Goal: Task Accomplishment & Management: Manage account settings

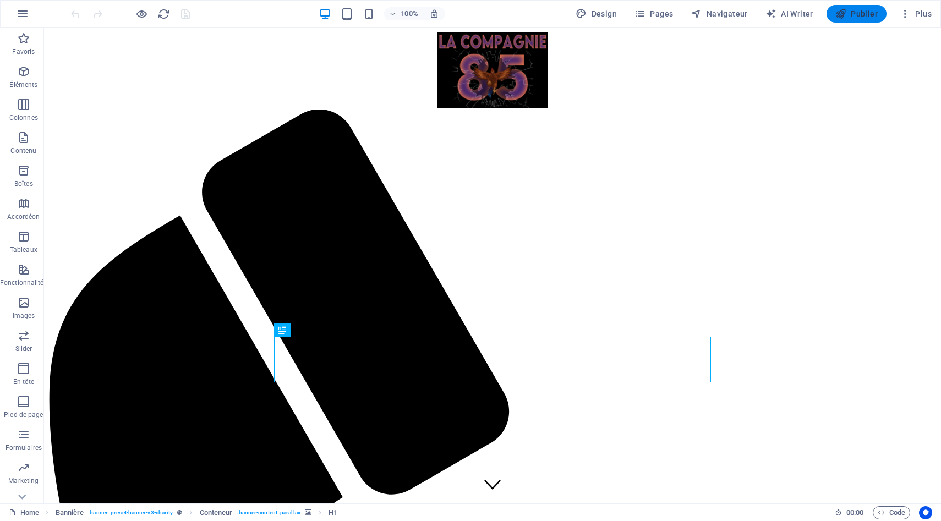
click at [862, 14] on span "Publier" at bounding box center [856, 13] width 42 height 11
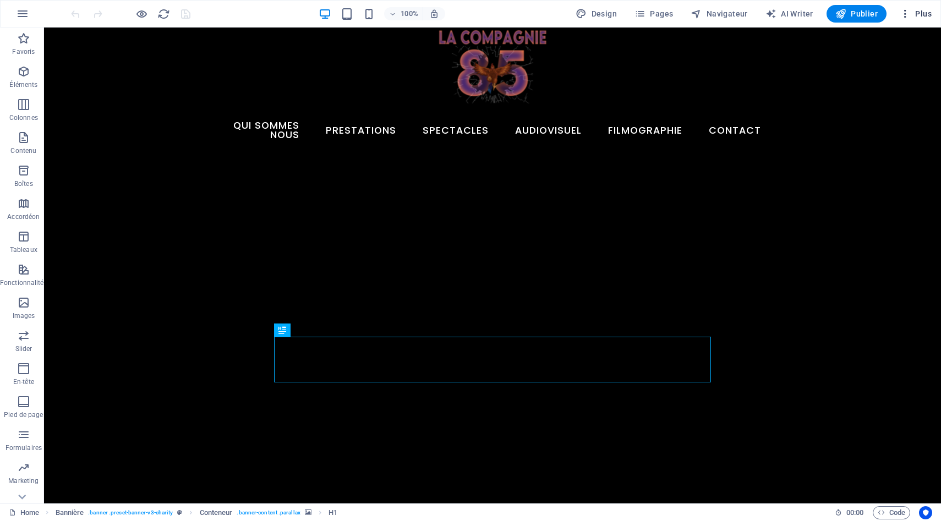
click at [921, 14] on span "Plus" at bounding box center [916, 13] width 32 height 11
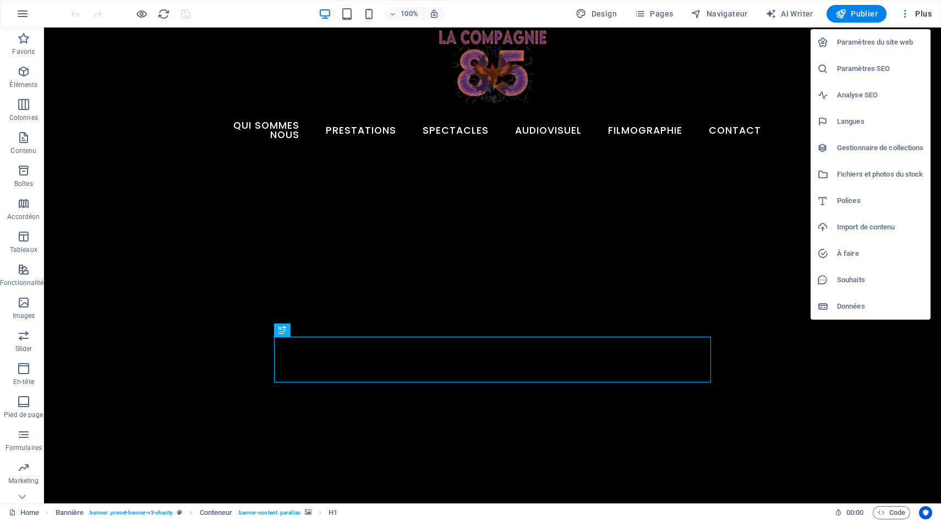
click at [888, 40] on h6 "Paramètres du site web" at bounding box center [880, 42] width 87 height 13
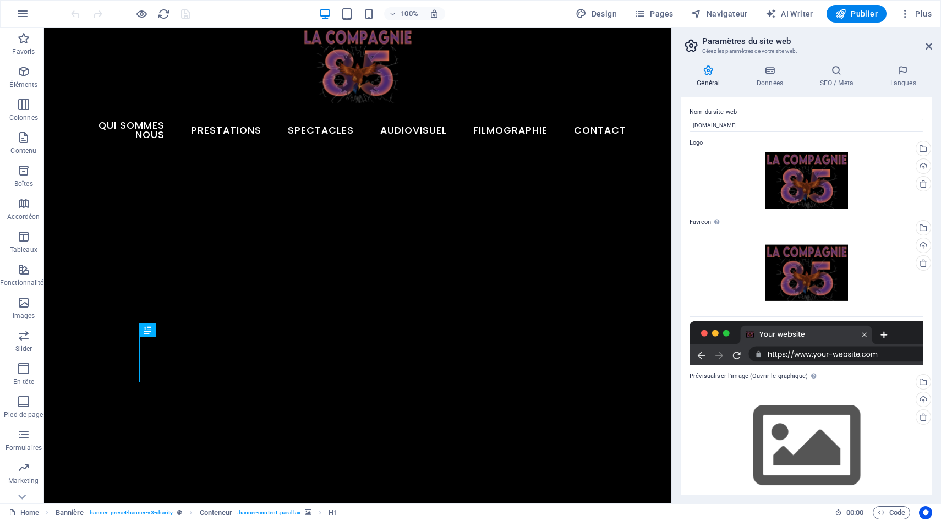
scroll to position [23, 0]
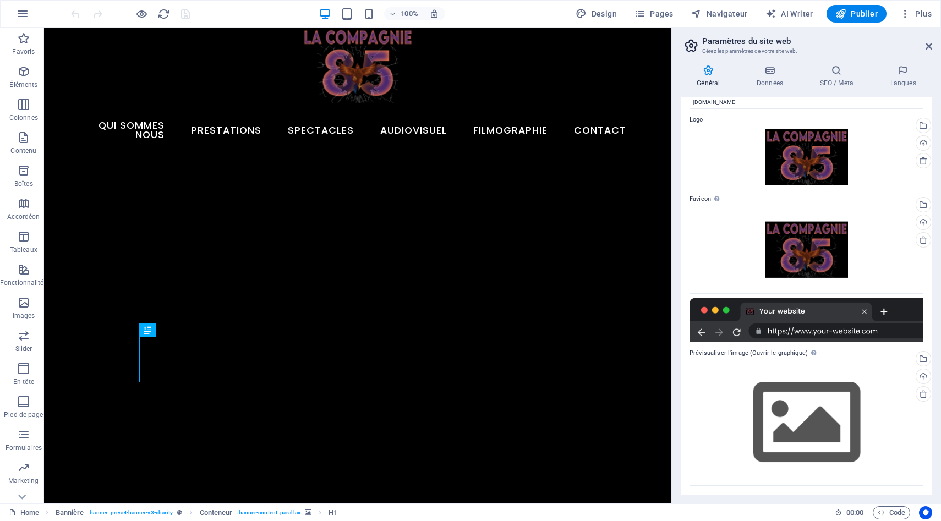
click at [830, 329] on div at bounding box center [806, 320] width 234 height 44
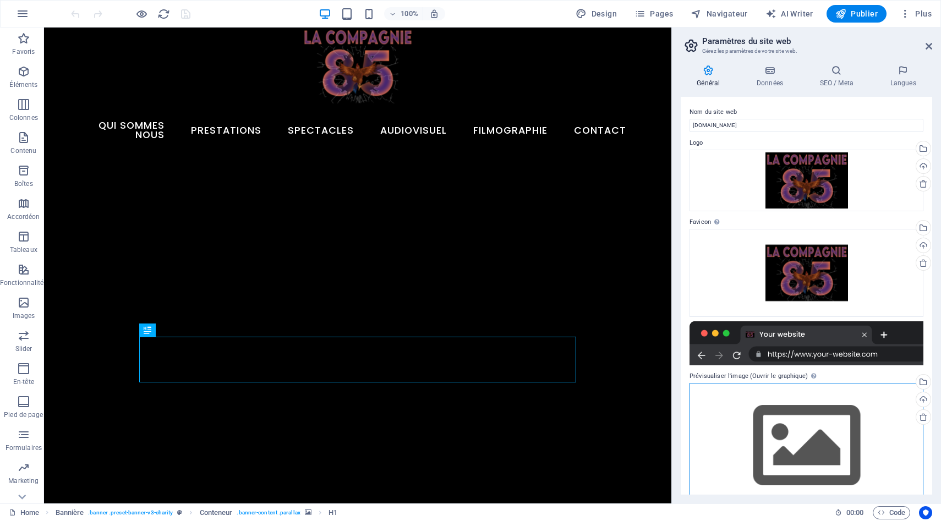
click at [783, 436] on div "Glissez les fichiers ici, cliquez pour choisir les fichiers ou sélectionnez les…" at bounding box center [806, 446] width 234 height 126
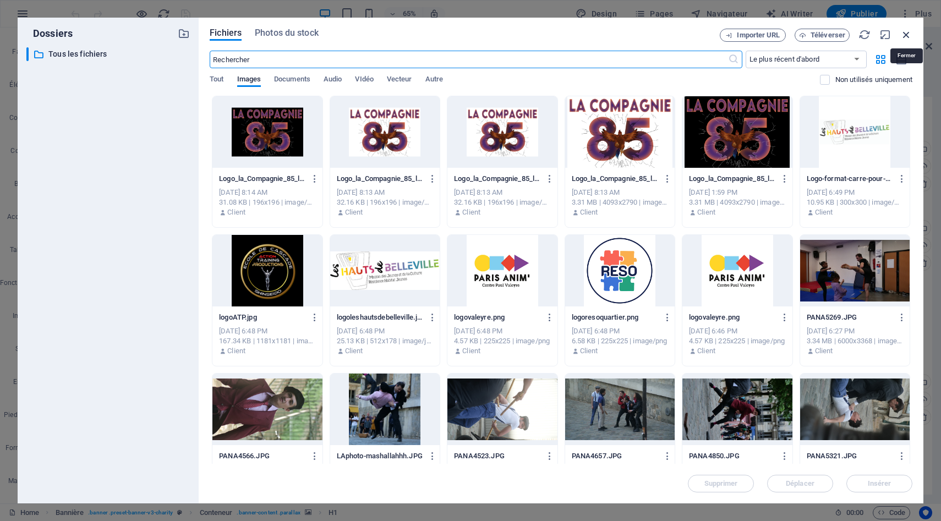
click at [907, 36] on icon "button" at bounding box center [906, 35] width 12 height 12
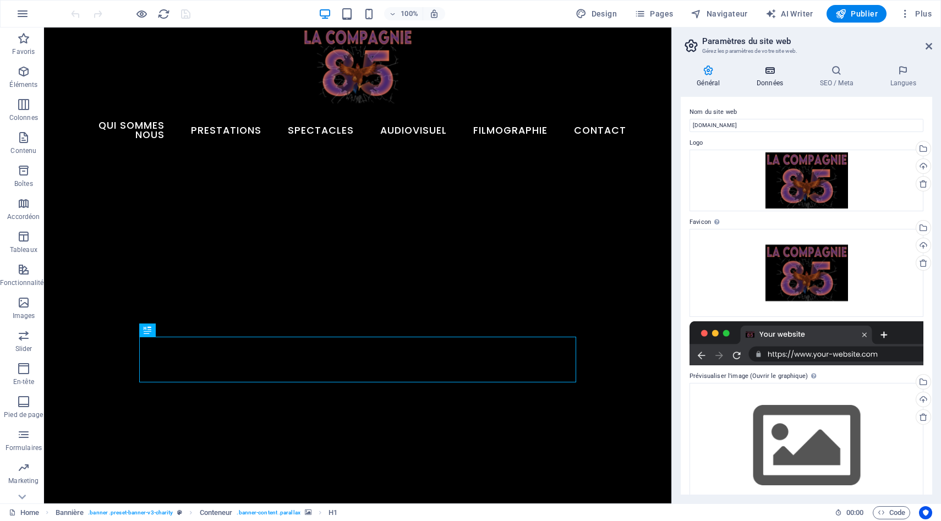
click at [773, 74] on icon at bounding box center [770, 70] width 59 height 11
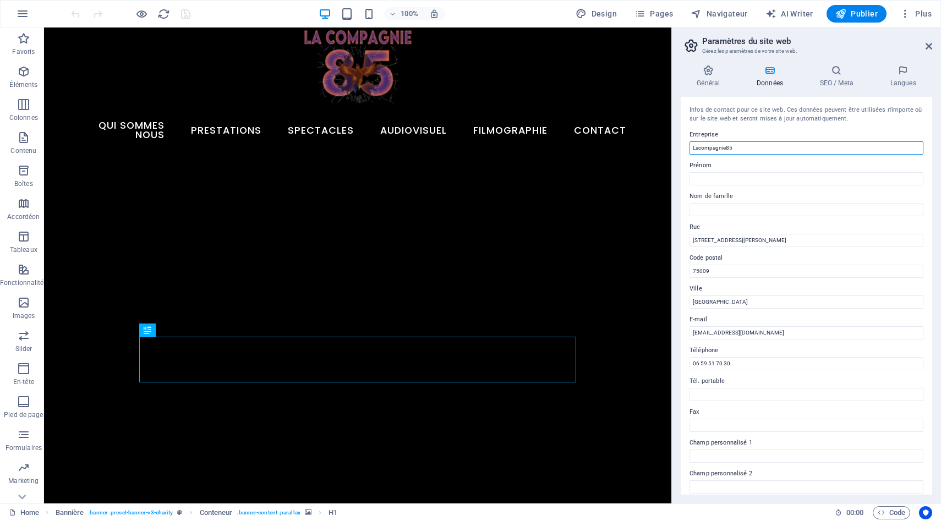
click at [699, 148] on input "Lacompagnie85" at bounding box center [806, 147] width 234 height 13
click at [728, 149] on input "La compagnie85" at bounding box center [806, 147] width 234 height 13
type input "La compagnie 85"
click at [836, 70] on icon at bounding box center [836, 70] width 66 height 11
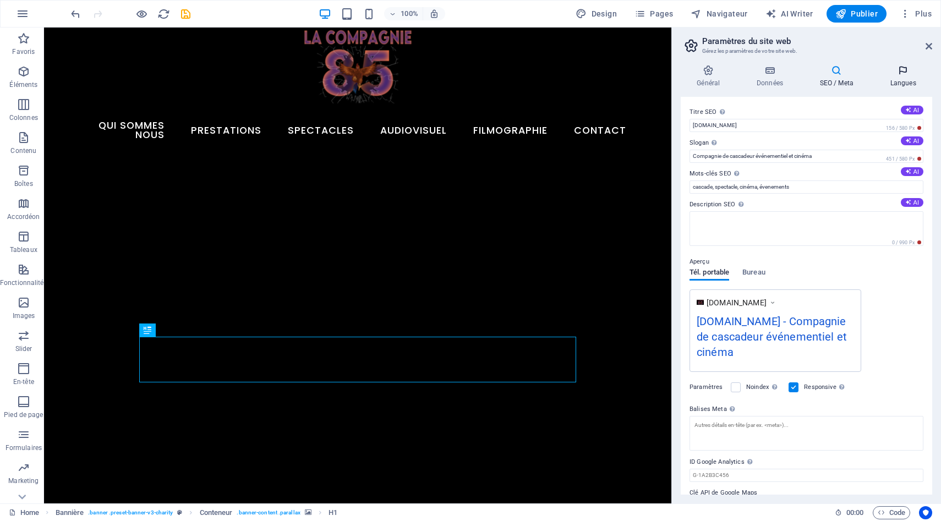
click at [903, 81] on h4 "Langues" at bounding box center [903, 76] width 58 height 23
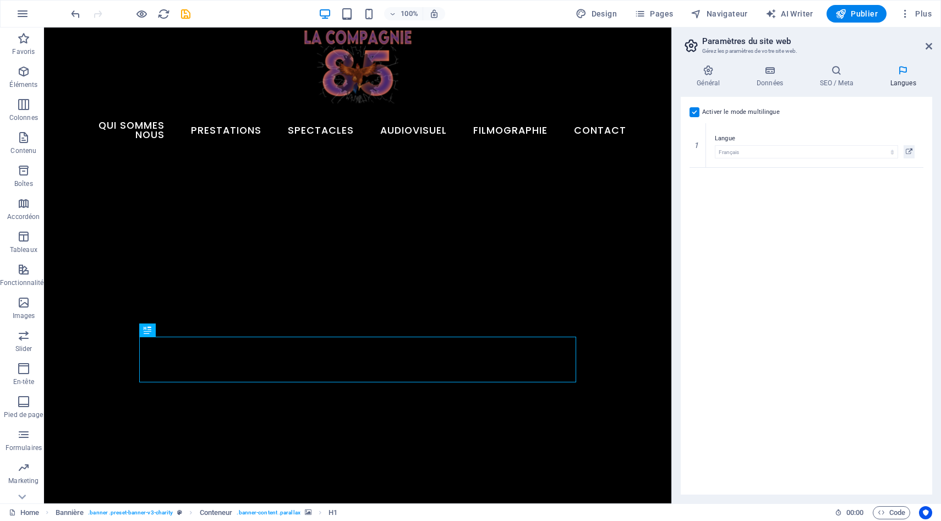
click at [695, 112] on label at bounding box center [694, 112] width 10 height 10
click at [0, 0] on input "Activer le mode multilingue Pour désactiver plusieurs langues, supprimez-les ju…" at bounding box center [0, 0] width 0 height 0
click at [859, 16] on span "Publier" at bounding box center [856, 13] width 42 height 11
